Goal: Find specific page/section: Find specific page/section

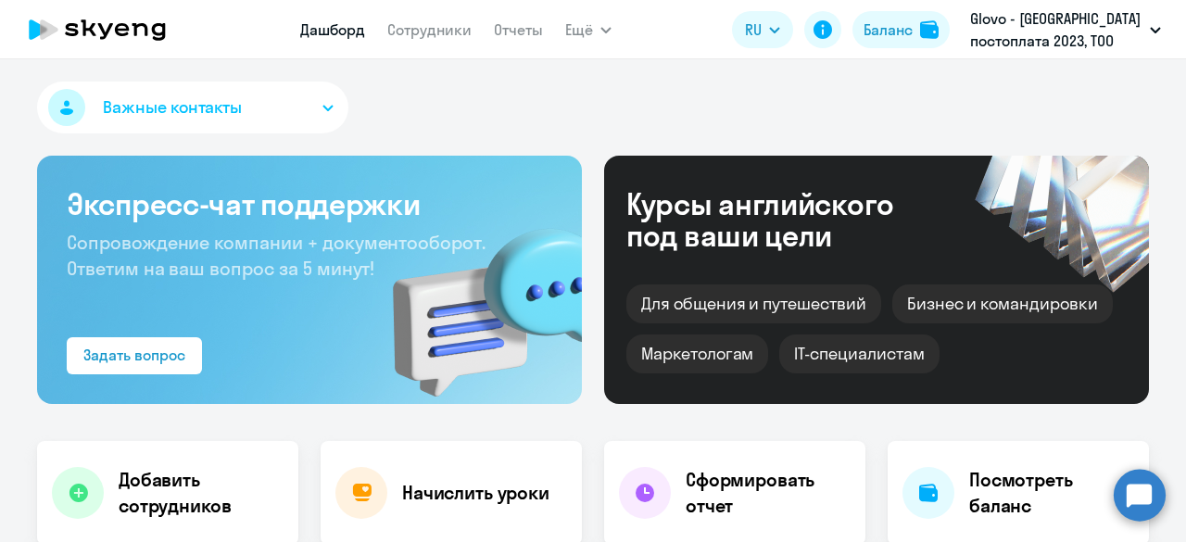
select select "30"
click at [437, 31] on link "Сотрудники" at bounding box center [429, 29] width 84 height 19
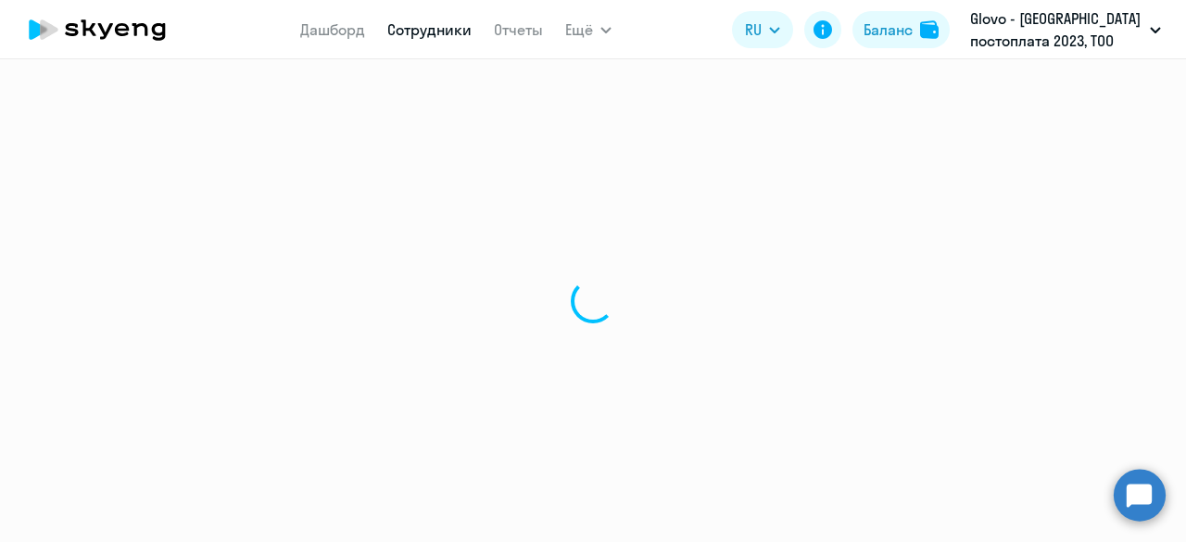
select select "30"
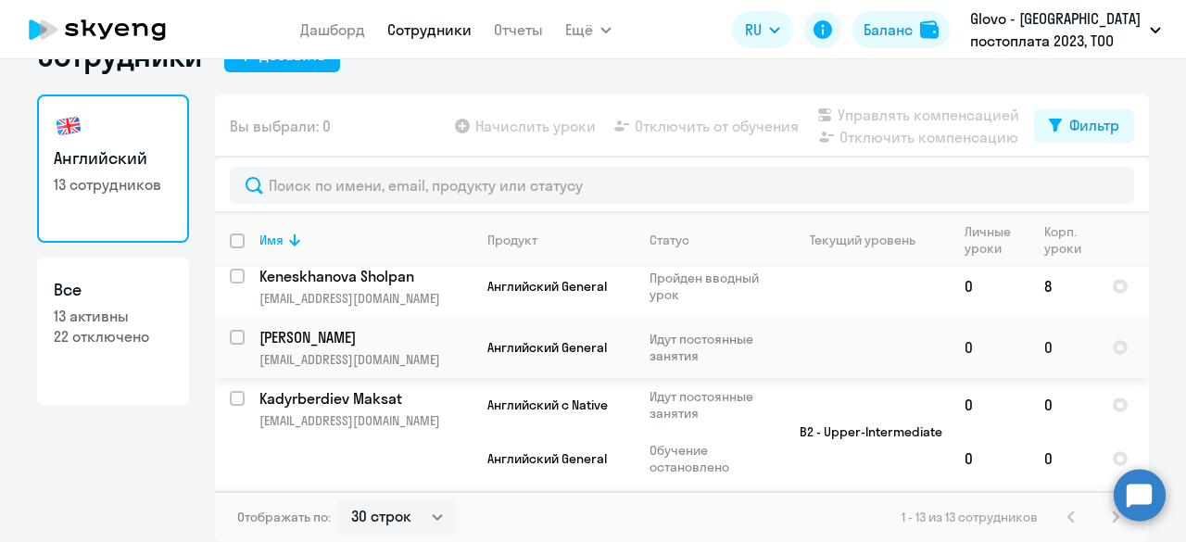
scroll to position [556, 0]
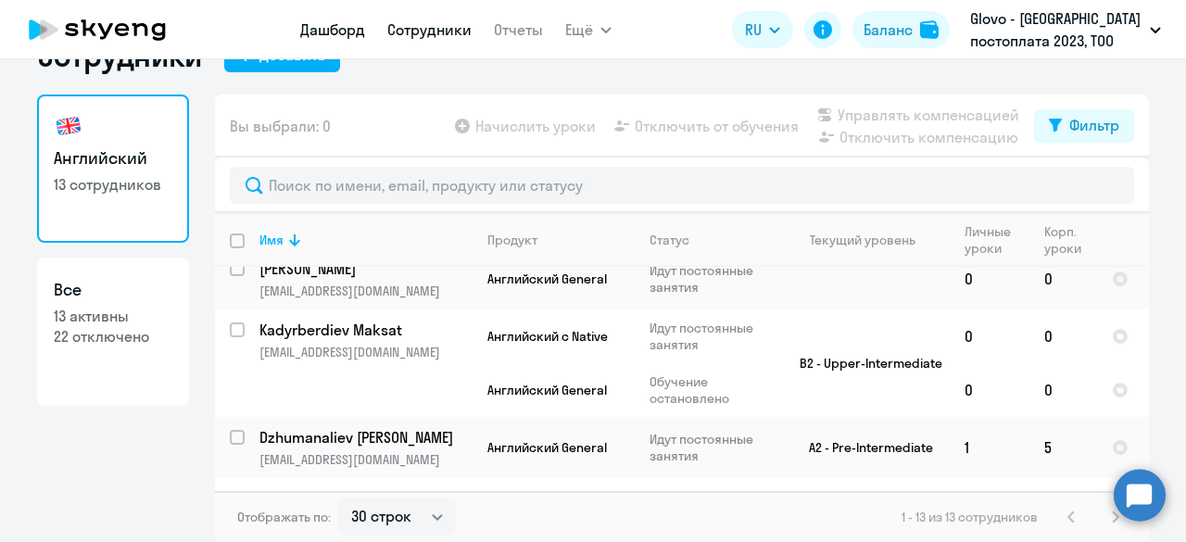
click at [310, 36] on link "Дашборд" at bounding box center [332, 29] width 65 height 19
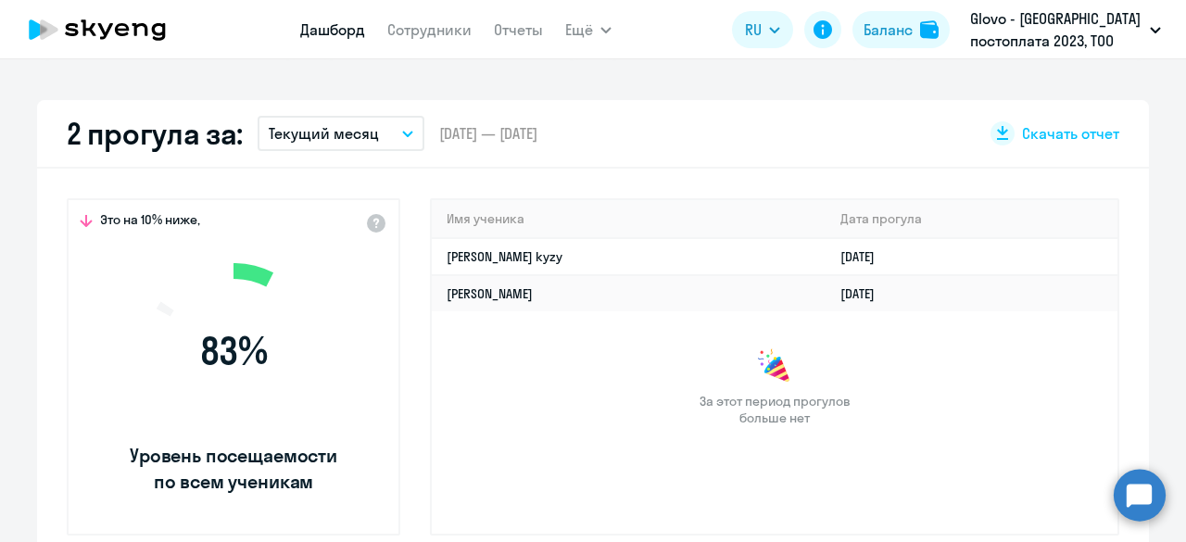
scroll to position [513, 0]
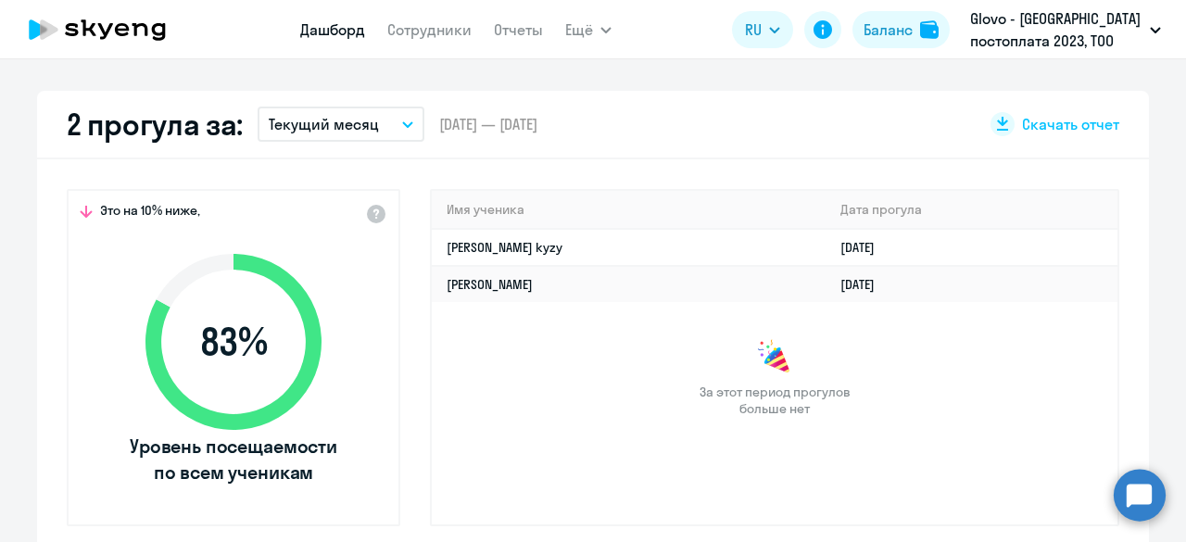
select select "30"
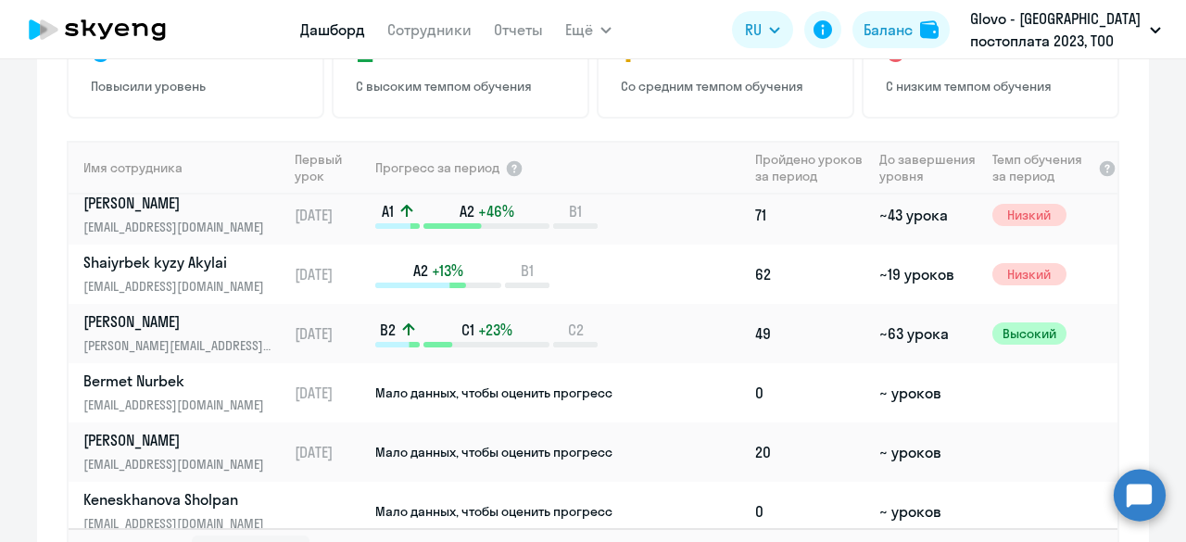
scroll to position [185, 0]
